Goal: Transaction & Acquisition: Book appointment/travel/reservation

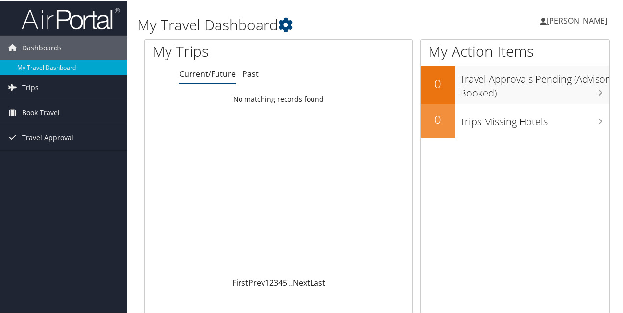
drag, startPoint x: 0, startPoint y: 0, endPoint x: 626, endPoint y: 79, distance: 630.7
click at [622, 79] on html "Menu Dashboards ► My Travel Dashboard Trips ► Current/Future Trips Past Trips T…" at bounding box center [313, 156] width 627 height 313
click at [40, 110] on span "Book Travel" at bounding box center [41, 111] width 38 height 24
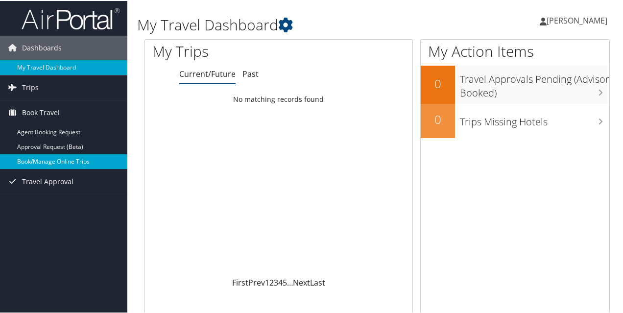
click at [46, 161] on link "Book/Manage Online Trips" at bounding box center [63, 160] width 127 height 15
